Goal: Information Seeking & Learning: Learn about a topic

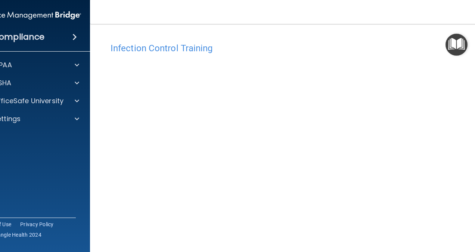
scroll to position [31, 0]
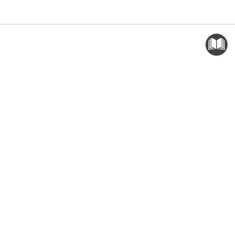
click at [184, 26] on div "Infection Control Training" at bounding box center [117, 17] width 385 height 18
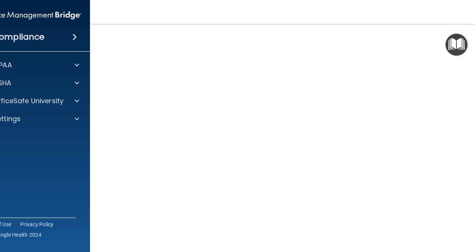
scroll to position [68, 0]
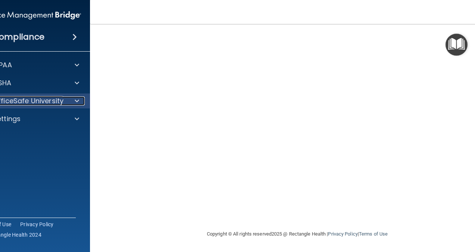
click at [48, 99] on p "OfficeSafe University" at bounding box center [28, 100] width 71 height 9
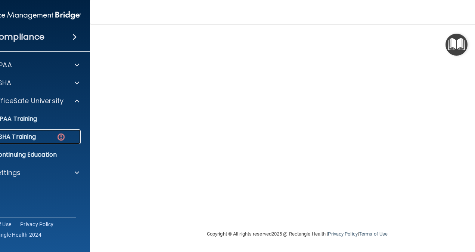
click at [25, 136] on p "OSHA Training" at bounding box center [5, 136] width 61 height 7
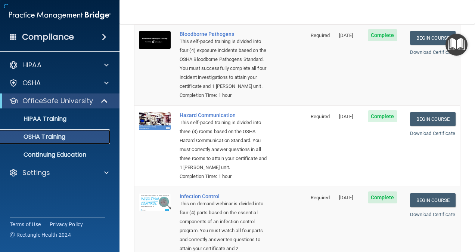
scroll to position [240, 0]
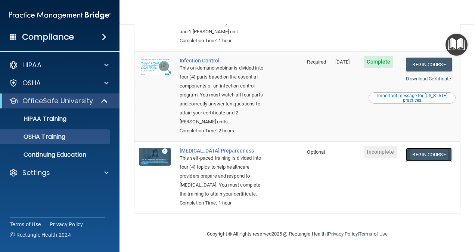
click at [420, 148] on link "Begin Course" at bounding box center [429, 155] width 46 height 14
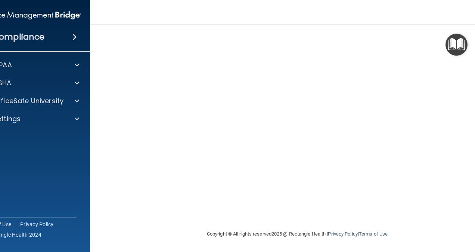
scroll to position [31, 0]
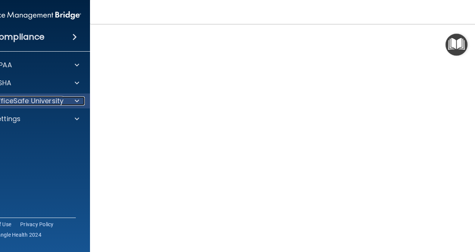
click at [55, 100] on p "OfficeSafe University" at bounding box center [28, 100] width 71 height 9
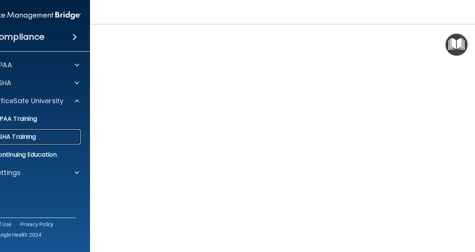
click at [28, 140] on p "OSHA Training" at bounding box center [5, 136] width 61 height 7
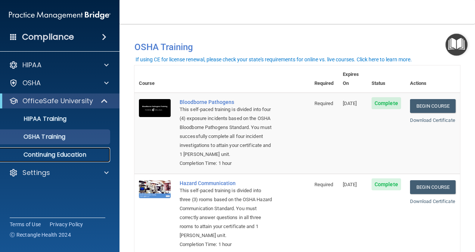
click at [54, 153] on p "Continuing Education" at bounding box center [56, 154] width 102 height 7
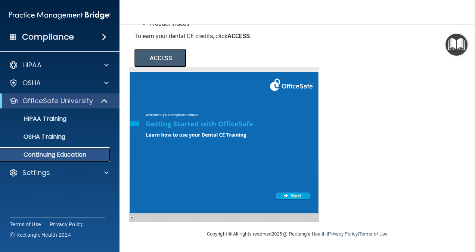
scroll to position [128, 0]
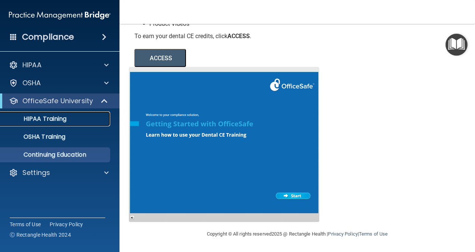
click at [29, 117] on p "HIPAA Training" at bounding box center [36, 118] width 62 height 7
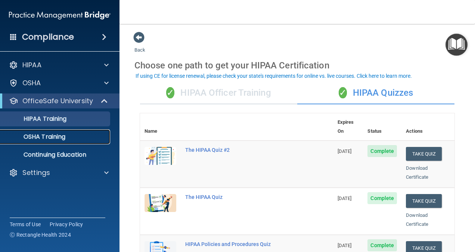
click at [68, 135] on div "OSHA Training" at bounding box center [56, 136] width 102 height 7
